Goal: Task Accomplishment & Management: Complete application form

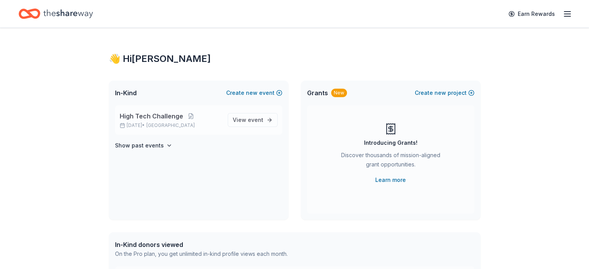
click at [156, 122] on div "High Tech Challenge [DATE] • [GEOGRAPHIC_DATA]" at bounding box center [171, 120] width 102 height 17
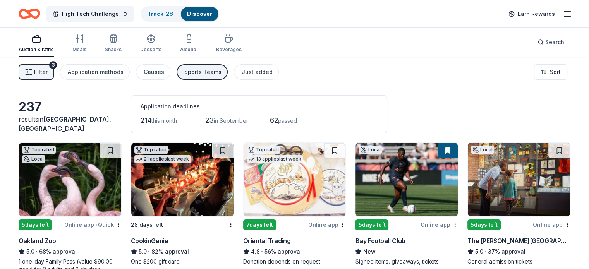
click at [102, 193] on img at bounding box center [70, 180] width 102 height 74
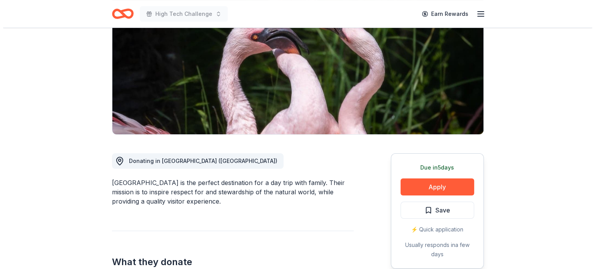
scroll to position [102, 0]
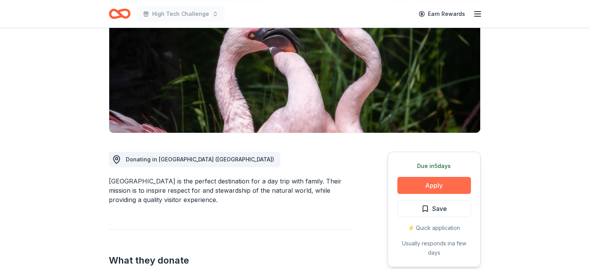
click at [429, 184] on button "Apply" at bounding box center [434, 185] width 74 height 17
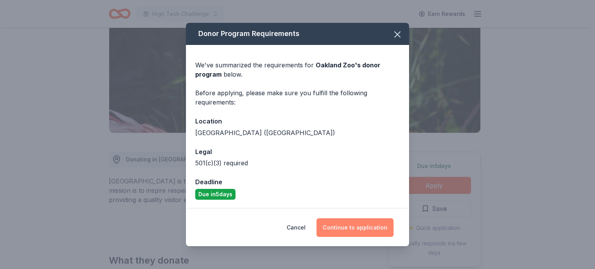
click at [364, 223] on button "Continue to application" at bounding box center [354, 227] width 77 height 19
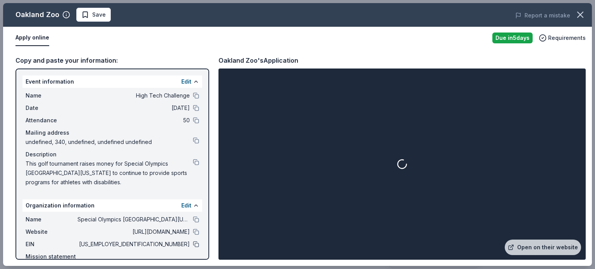
click at [193, 244] on button at bounding box center [196, 244] width 6 height 6
